Goal: Navigation & Orientation: Find specific page/section

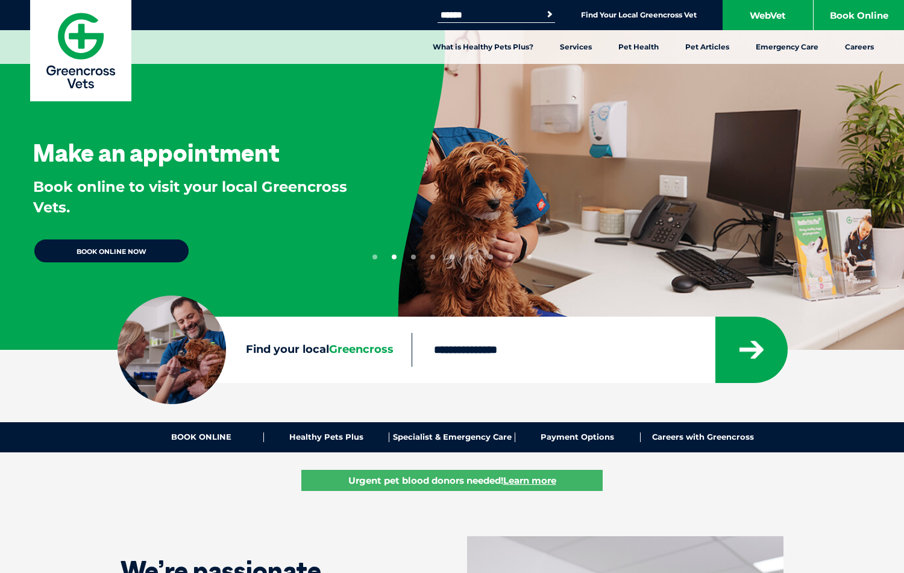
click at [375, 257] on button "1" at bounding box center [375, 256] width 5 height 5
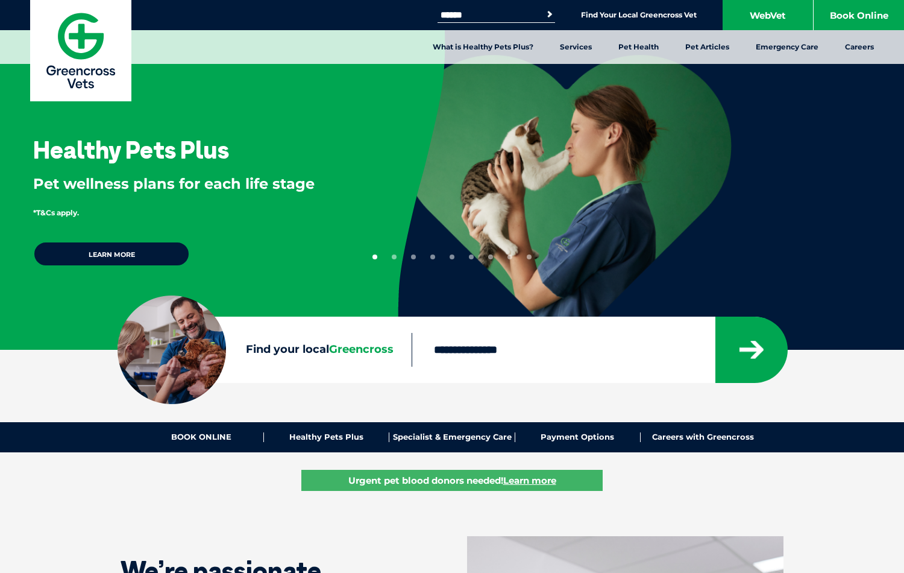
click at [394, 257] on button "2" at bounding box center [394, 256] width 5 height 5
click at [414, 257] on button "3" at bounding box center [413, 256] width 5 height 5
click at [433, 257] on button "4" at bounding box center [432, 256] width 5 height 5
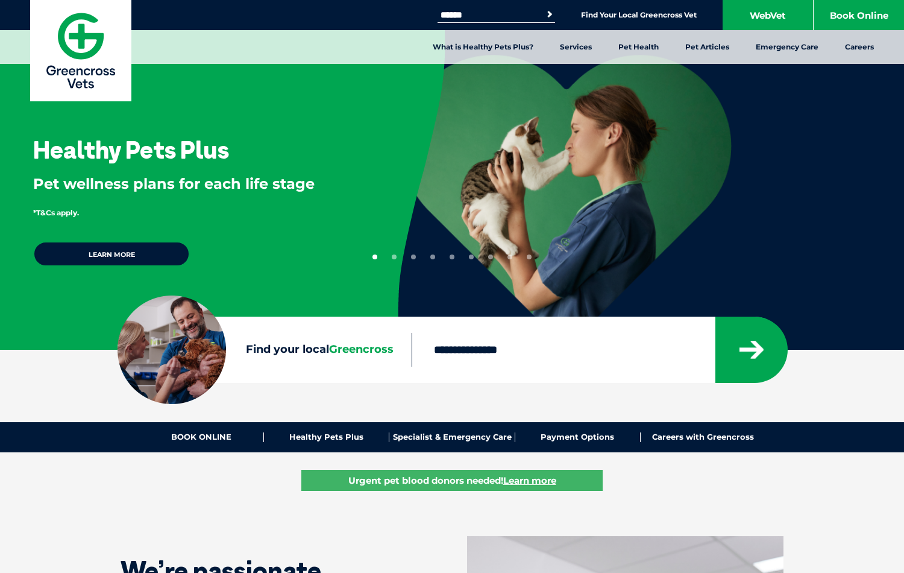
click at [433, 257] on button "4" at bounding box center [432, 256] width 5 height 5
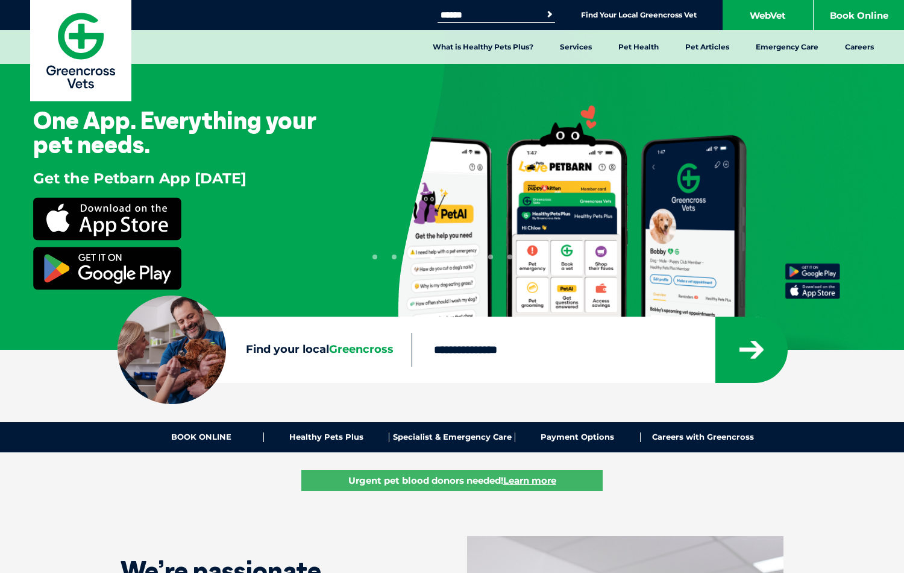
click at [452, 257] on button "5" at bounding box center [452, 256] width 5 height 5
click at [471, 257] on button "6" at bounding box center [471, 256] width 5 height 5
click at [491, 257] on button "7" at bounding box center [490, 256] width 5 height 5
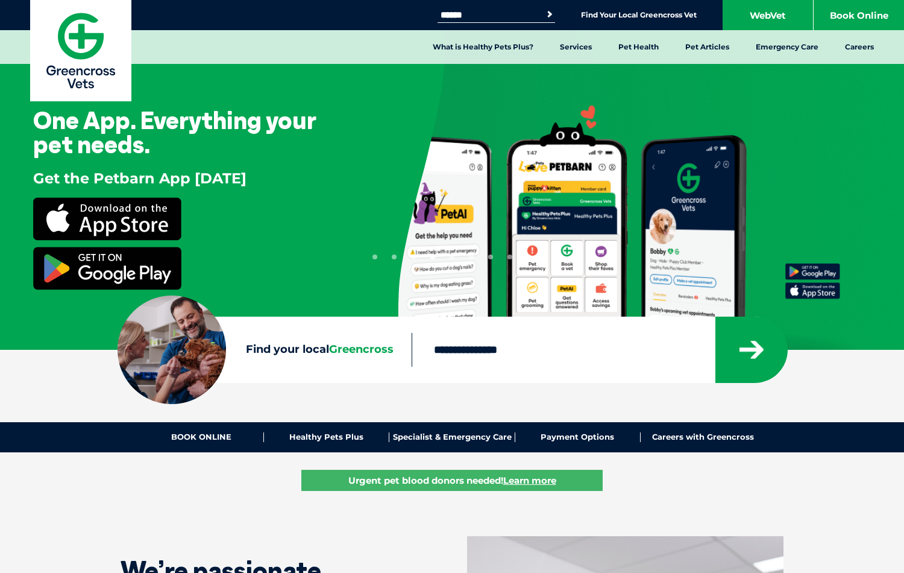
click at [491, 257] on button "7" at bounding box center [490, 256] width 5 height 5
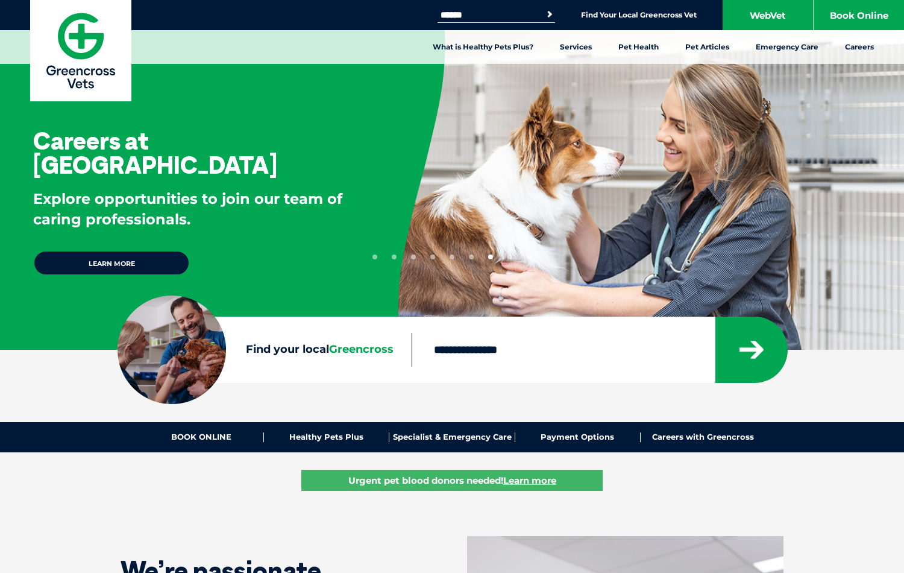
click at [510, 257] on button "8" at bounding box center [510, 256] width 5 height 5
click at [529, 257] on button "9" at bounding box center [529, 256] width 5 height 5
